Goal: Information Seeking & Learning: Learn about a topic

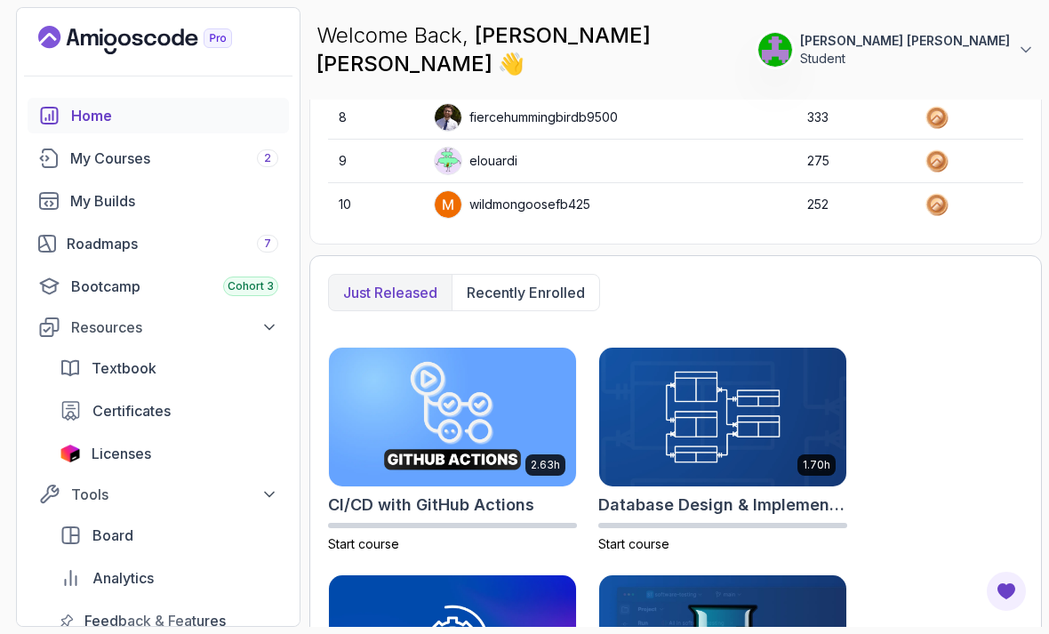
scroll to position [757, 0]
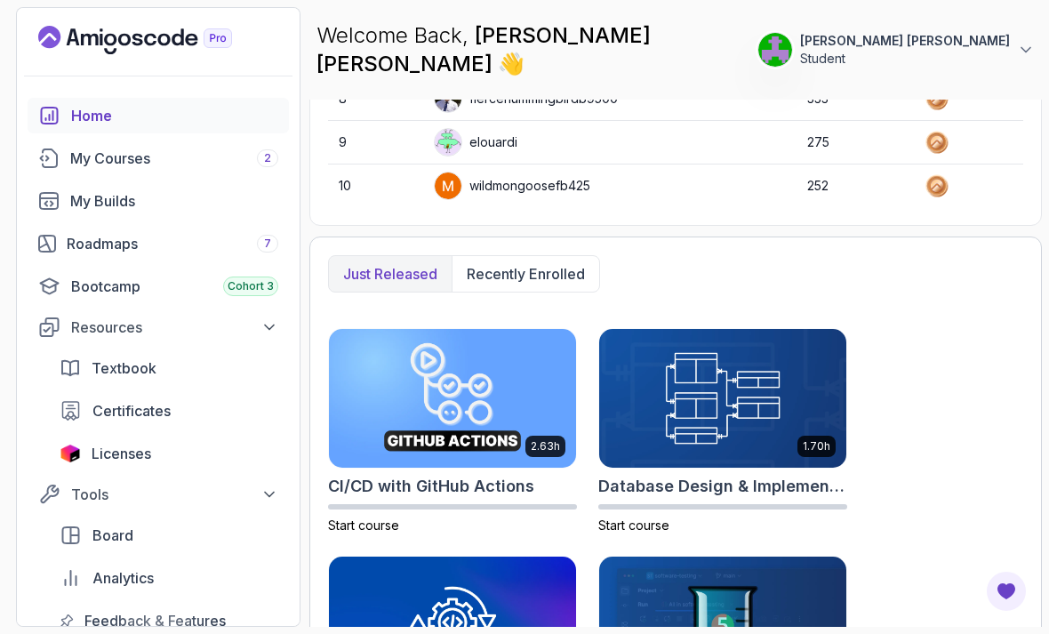
click at [540, 263] on p "Recently enrolled" at bounding box center [526, 273] width 118 height 21
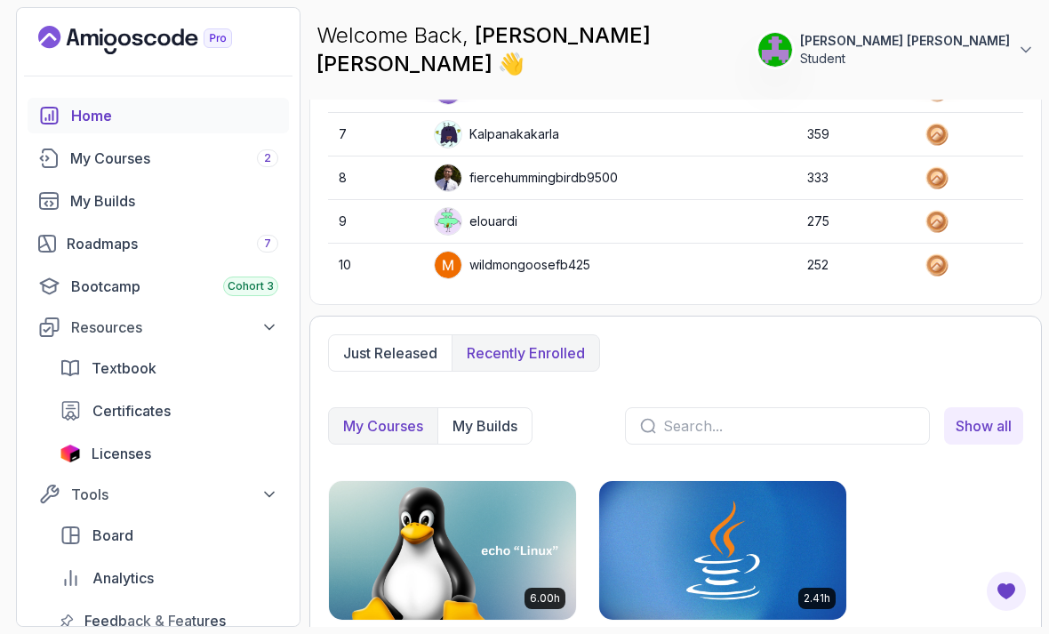
scroll to position [57, 0]
click at [432, 528] on img at bounding box center [452, 550] width 247 height 139
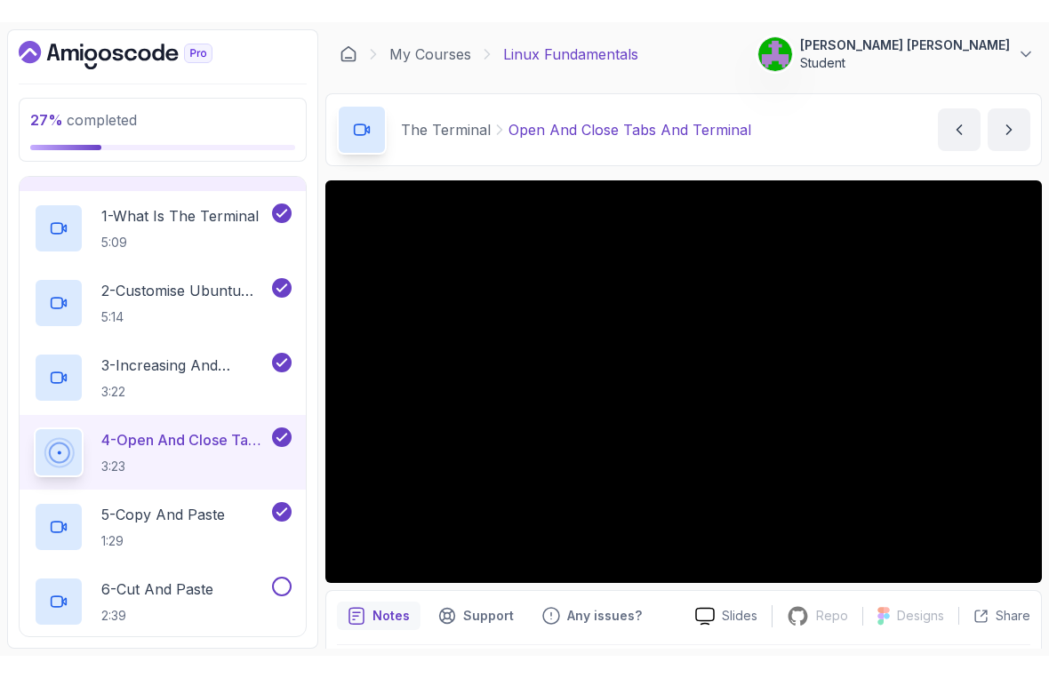
scroll to position [434, 0]
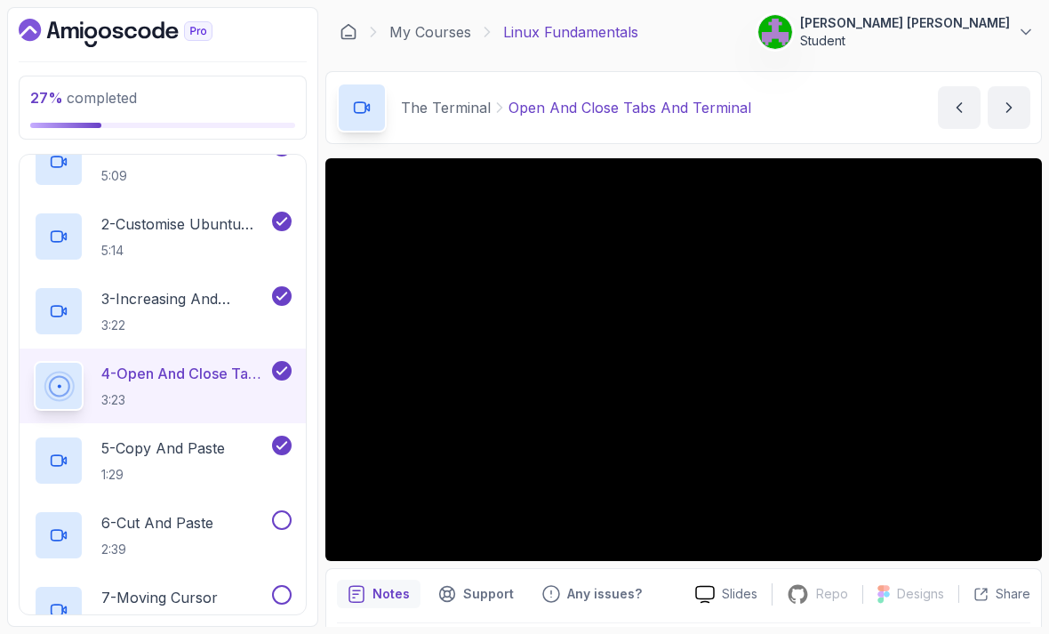
click at [286, 515] on button at bounding box center [282, 520] width 20 height 20
click at [204, 605] on p "7 - Moving Cursor" at bounding box center [159, 597] width 116 height 21
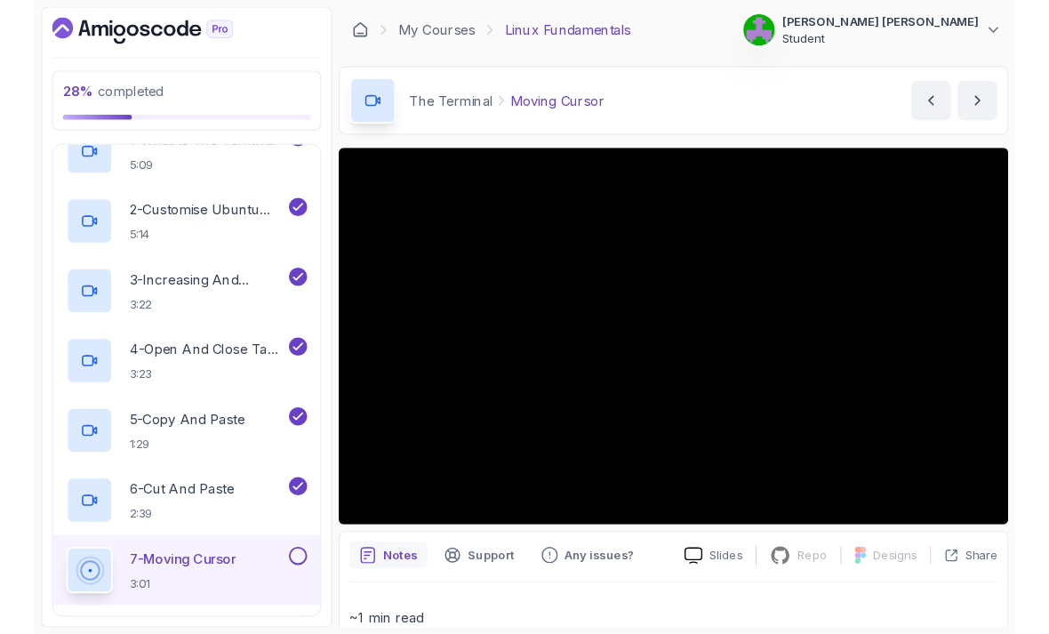
scroll to position [57, 0]
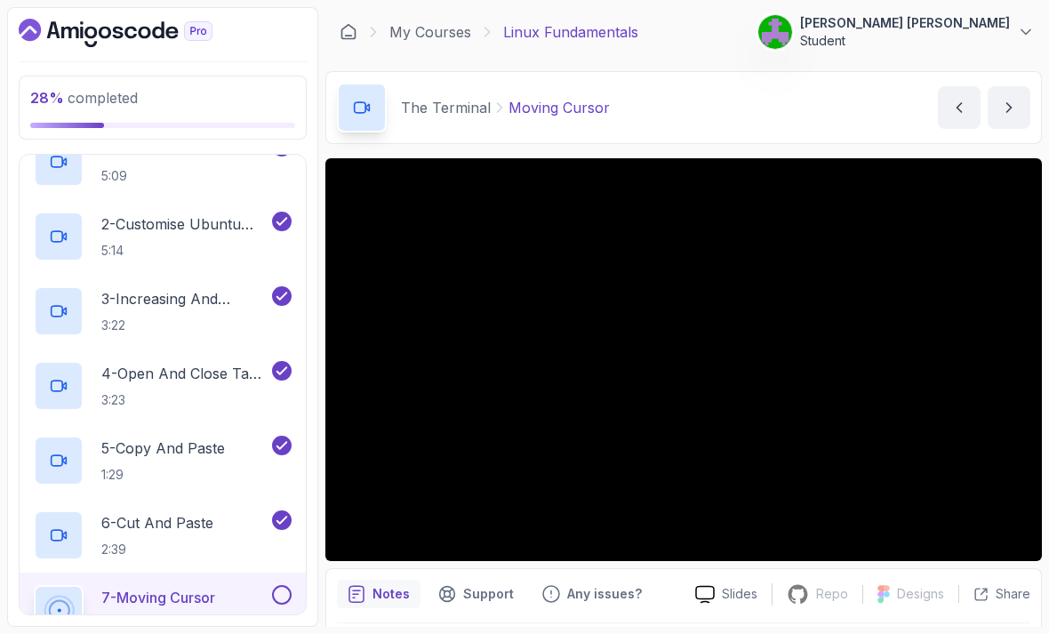
click at [277, 585] on button at bounding box center [282, 595] width 20 height 20
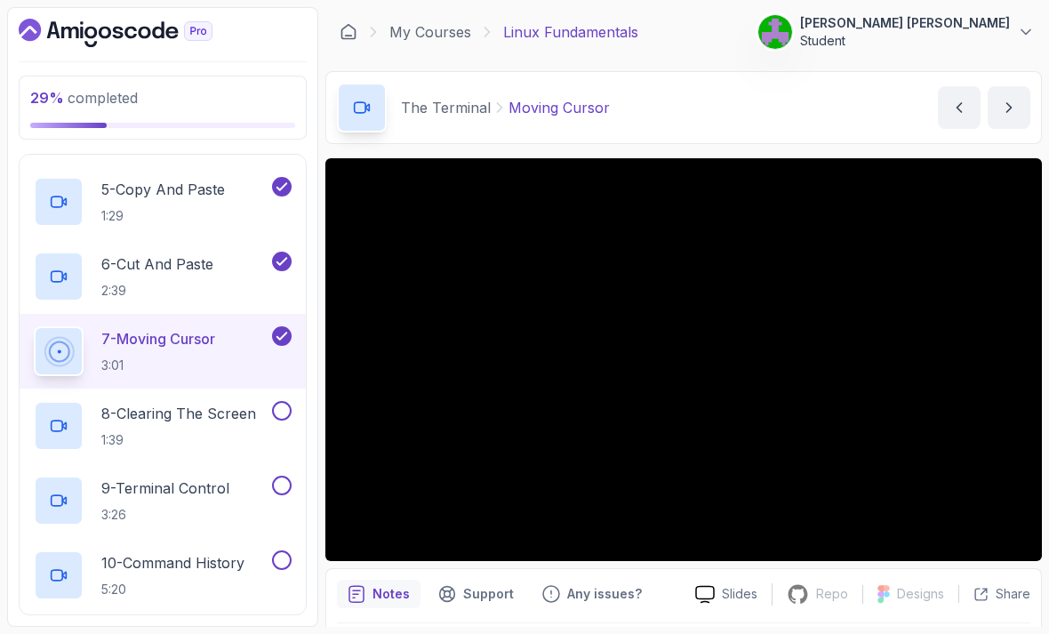
scroll to position [693, 0]
click at [282, 400] on button at bounding box center [282, 410] width 20 height 20
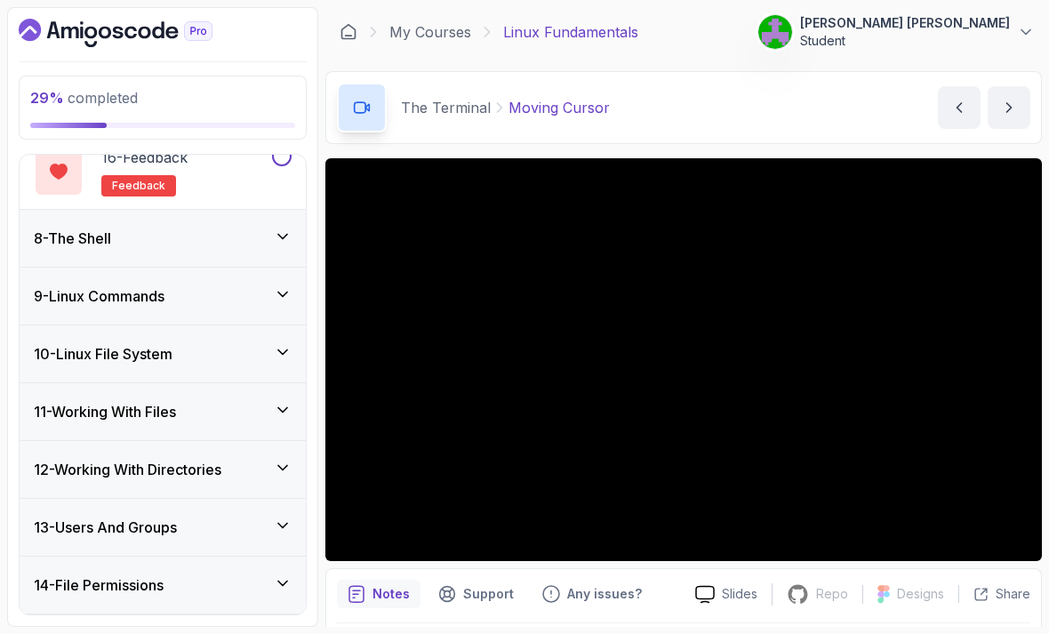
scroll to position [0, 0]
click at [1006, 32] on p "Student" at bounding box center [905, 41] width 210 height 18
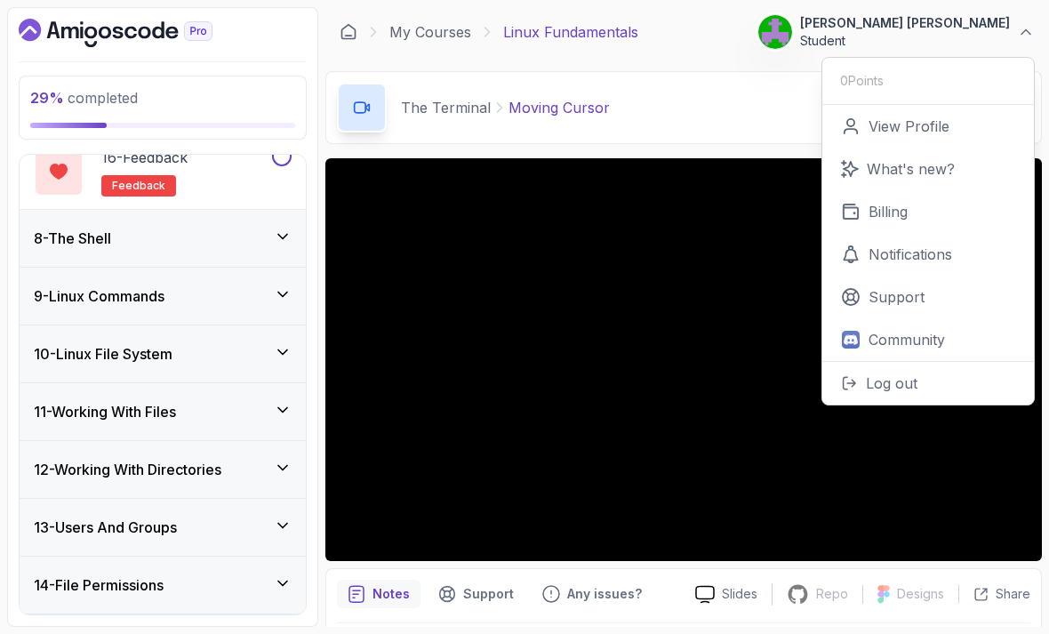
click at [917, 216] on link "Billing" at bounding box center [928, 211] width 212 height 43
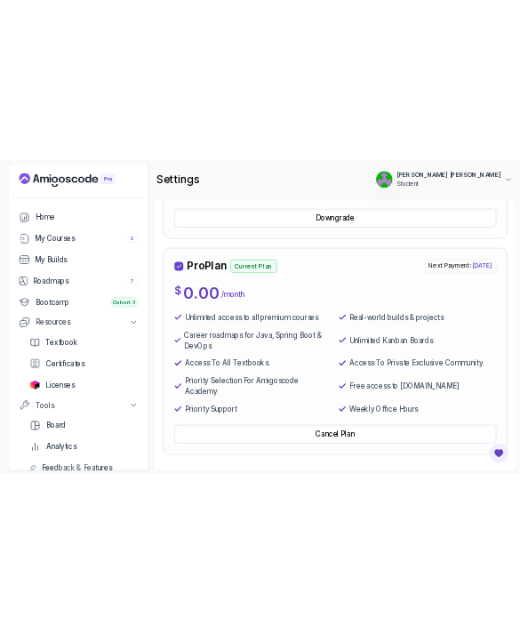
scroll to position [513, 0]
